Goal: Task Accomplishment & Management: Manage account settings

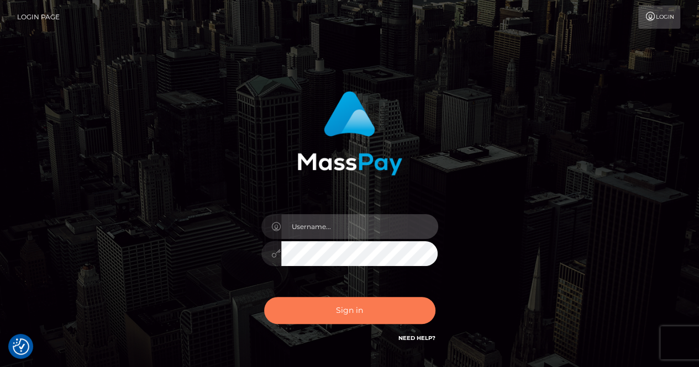
type input "renaoceo"
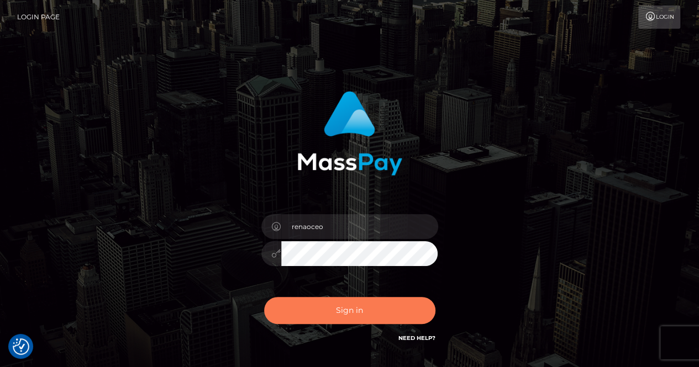
click at [340, 309] on button "Sign in" at bounding box center [349, 310] width 171 height 27
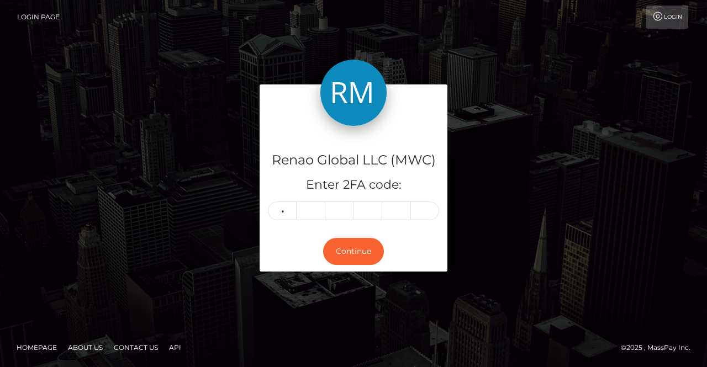
type input "4"
type input "6"
type input "2"
type input "7"
type input "4"
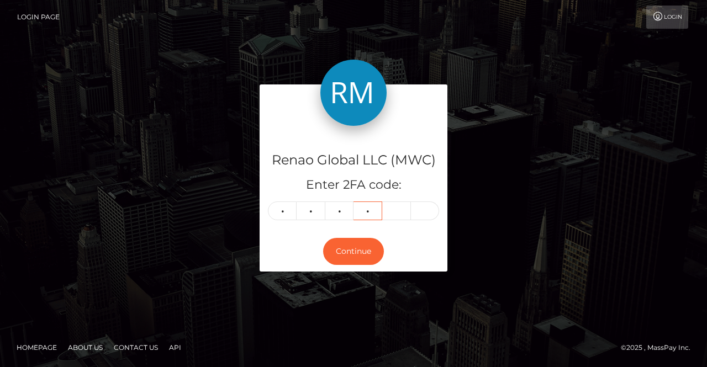
type input "7"
type input "9"
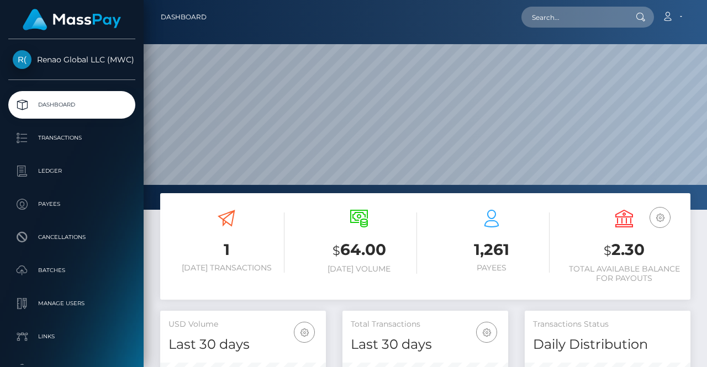
scroll to position [195, 166]
click at [683, 17] on link "Account" at bounding box center [672, 17] width 33 height 23
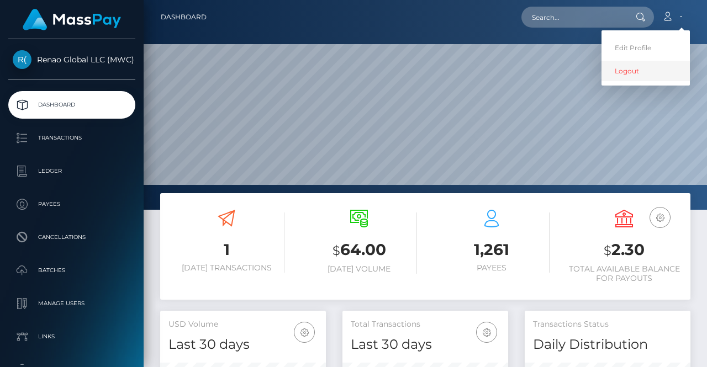
click at [627, 68] on link "Logout" at bounding box center [645, 71] width 88 height 20
